Goal: Task Accomplishment & Management: Use online tool/utility

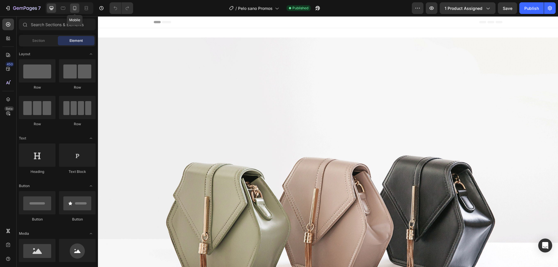
click at [76, 6] on icon at bounding box center [75, 8] width 6 height 6
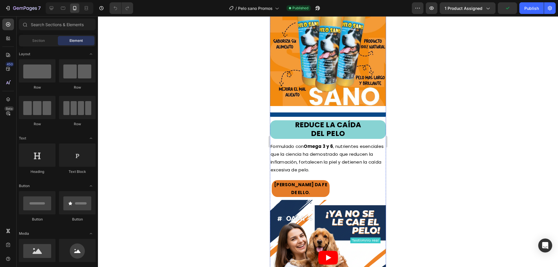
scroll to position [697, 0]
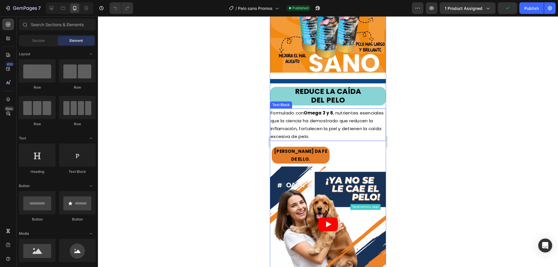
click at [288, 112] on p "Formulado con Omega 3 y 6 , nutrientes esenciales que la ciencia ha demostrado …" at bounding box center [327, 124] width 115 height 31
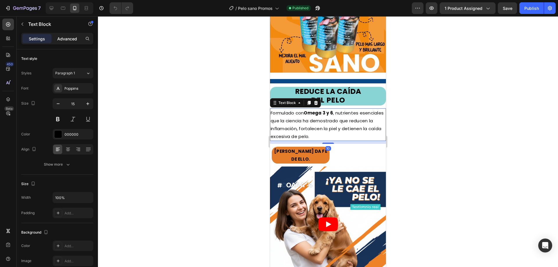
click at [63, 39] on p "Advanced" at bounding box center [67, 39] width 20 height 6
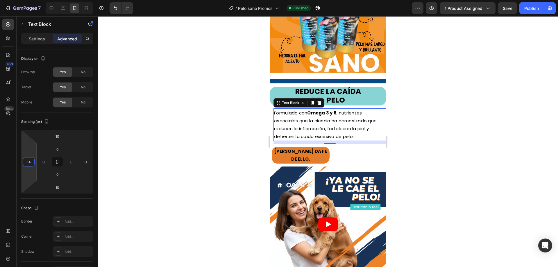
type input "16"
drag, startPoint x: 29, startPoint y: 148, endPoint x: 31, endPoint y: 145, distance: 3.1
click at [31, 44] on html "7 Version history / Pelo sano Promos Published Preview 1 product assigned Save …" at bounding box center [279, 22] width 558 height 44
click at [251, 144] on div at bounding box center [328, 141] width 460 height 251
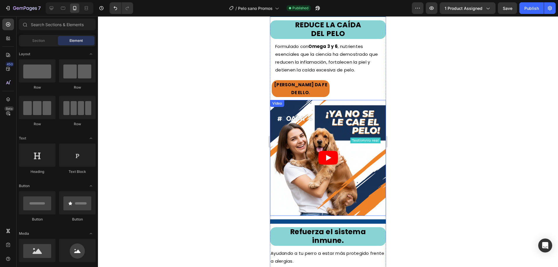
scroll to position [842, 0]
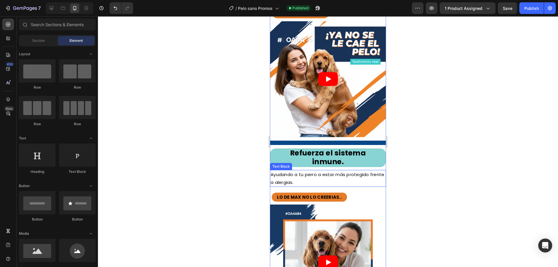
click at [309, 171] on span "Ayudando a tu perro a estar más protegido frente a alergias." at bounding box center [327, 178] width 114 height 14
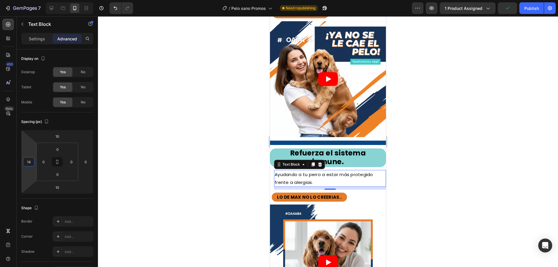
click at [33, 44] on html "7 Version history / Pelo sano Promos Need republishing Preview 1 product assign…" at bounding box center [279, 22] width 558 height 44
click at [28, 161] on input "14" at bounding box center [28, 161] width 9 height 9
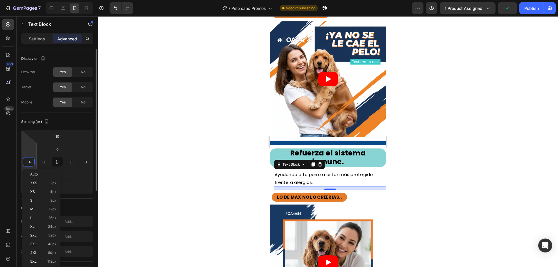
click at [28, 161] on input "14" at bounding box center [28, 161] width 9 height 9
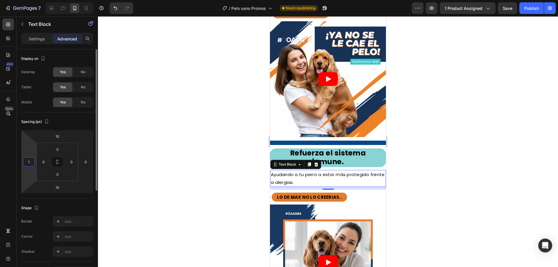
type input "10"
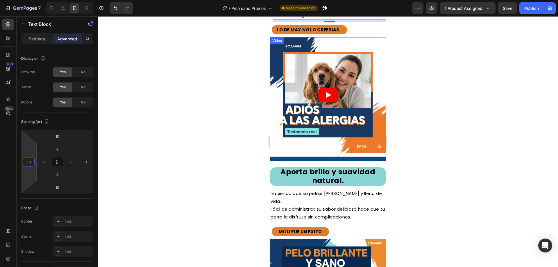
scroll to position [1017, 0]
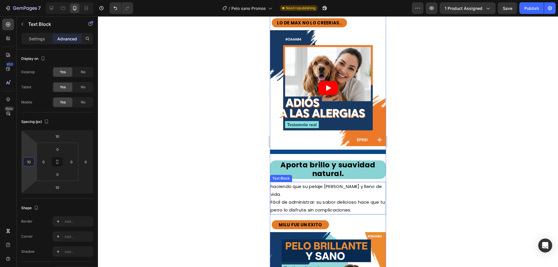
click at [274, 182] on p "haciendo que su pelaje [PERSON_NAME] y lleno de vida." at bounding box center [327, 190] width 115 height 16
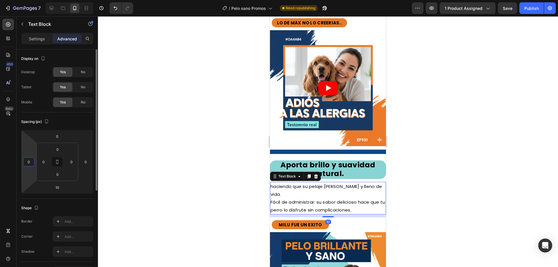
click at [32, 159] on input "0" at bounding box center [28, 161] width 9 height 9
type input "10"
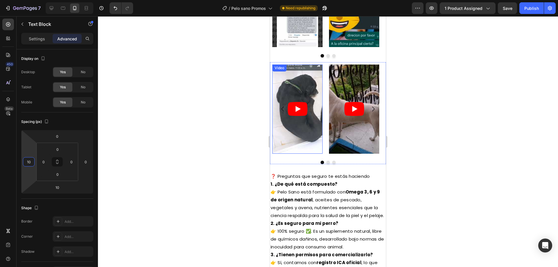
scroll to position [1511, 0]
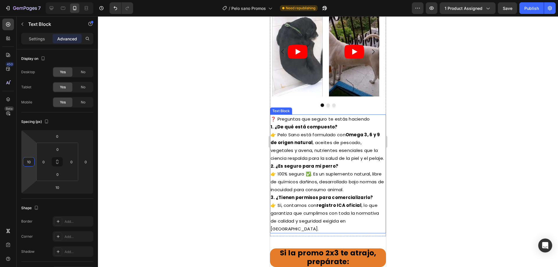
click at [306, 129] on strong "1. ¿De qué está compuesto?" at bounding box center [303, 127] width 67 height 6
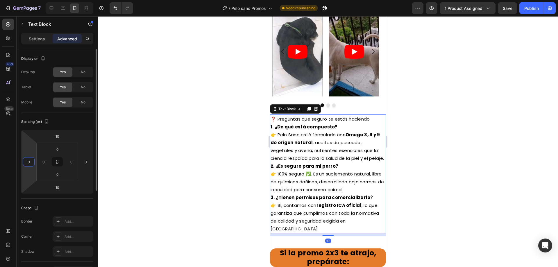
click at [25, 158] on input "0" at bounding box center [28, 161] width 9 height 9
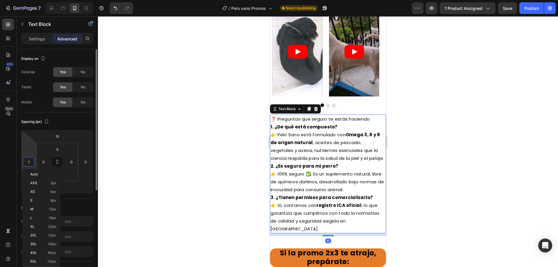
type input "10"
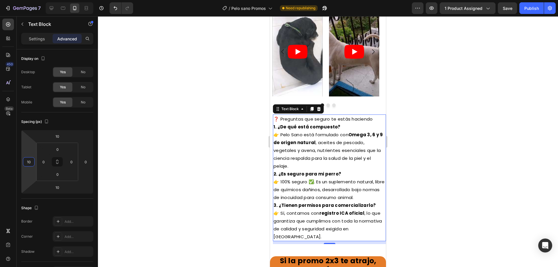
click at [134, 148] on div at bounding box center [328, 141] width 460 height 251
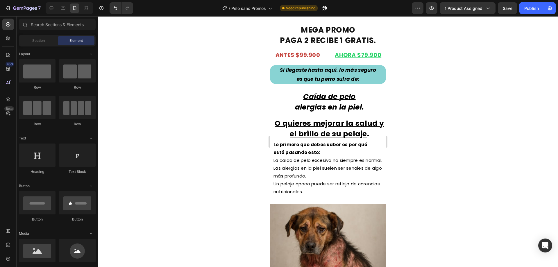
scroll to position [0, 0]
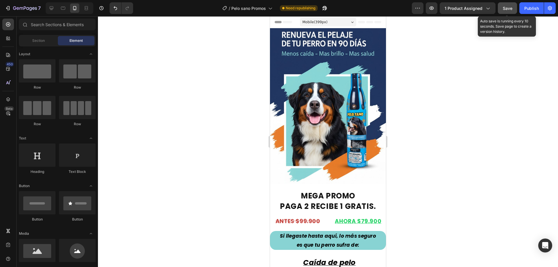
click at [509, 10] on span "Save" at bounding box center [508, 8] width 10 height 5
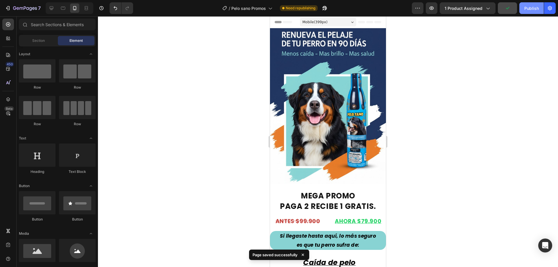
click at [537, 7] on div "Publish" at bounding box center [531, 8] width 15 height 6
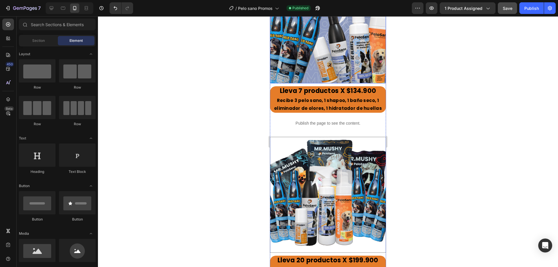
scroll to position [2121, 0]
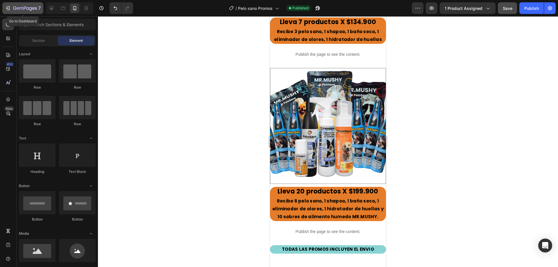
click at [18, 13] on button "7" at bounding box center [22, 8] width 41 height 12
